Goal: Find specific page/section: Find specific page/section

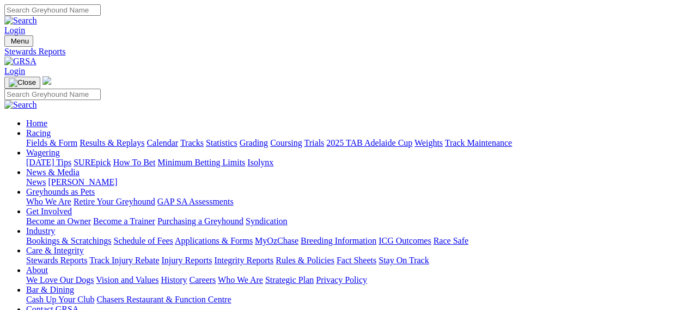
click at [108, 35] on div "Menu Stewards Reports Login Home Racing Fields & Form Results & Replays Calenda…" at bounding box center [344, 195] width 680 height 320
click at [36, 57] on img at bounding box center [20, 62] width 32 height 10
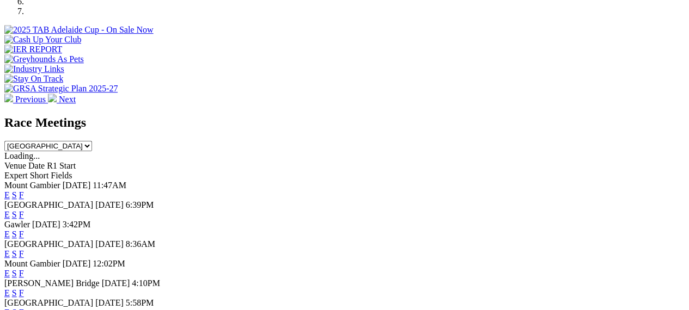
scroll to position [387, 0]
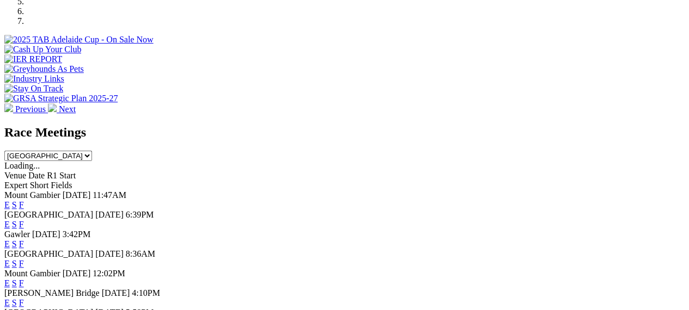
click at [24, 259] on link "F" at bounding box center [21, 263] width 5 height 9
